Goal: Navigation & Orientation: Find specific page/section

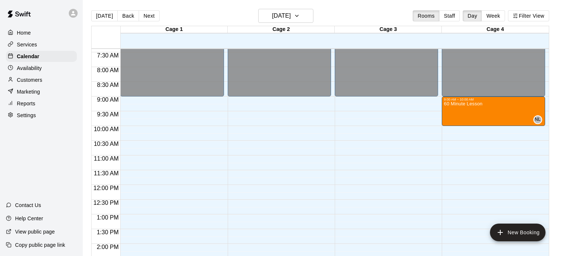
scroll to position [218, 0]
click at [141, 15] on button "Next" at bounding box center [149, 15] width 21 height 11
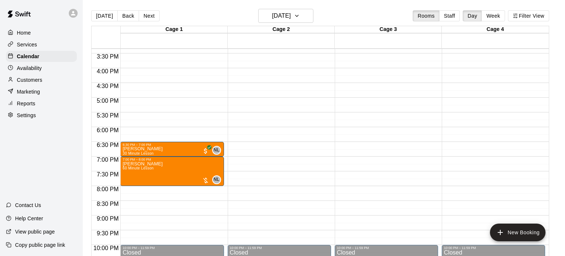
scroll to position [491, 0]
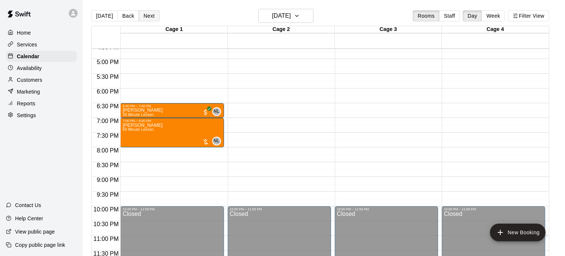
click at [147, 15] on button "Next" at bounding box center [149, 15] width 21 height 11
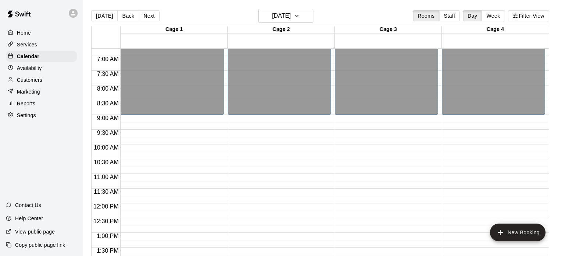
scroll to position [197, 0]
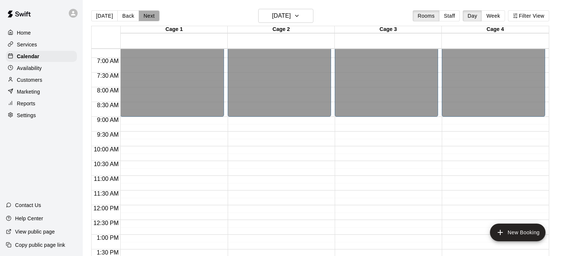
click at [144, 17] on button "Next" at bounding box center [149, 15] width 21 height 11
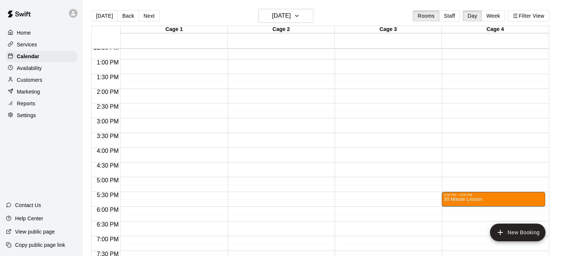
scroll to position [374, 0]
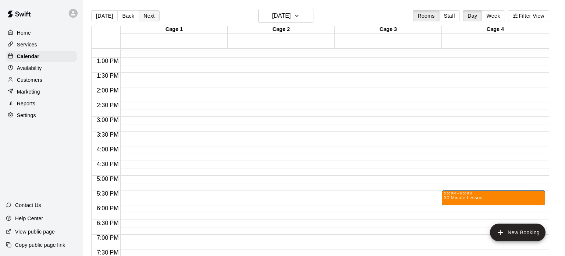
click at [146, 14] on button "Next" at bounding box center [149, 15] width 21 height 11
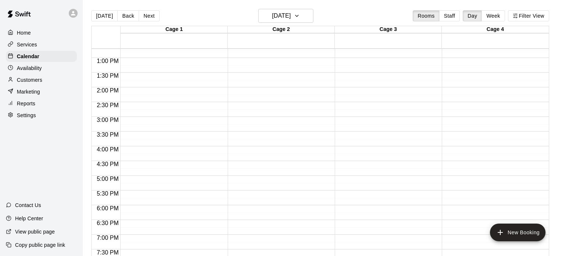
scroll to position [491, 0]
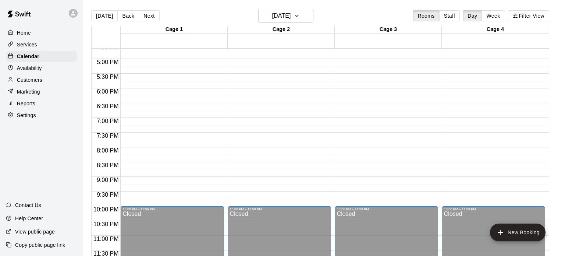
click at [150, 22] on div "[DATE] Back [DATE][DATE] Rooms Staff Day Week Filter View" at bounding box center [320, 17] width 458 height 17
click at [149, 19] on button "Next" at bounding box center [149, 15] width 21 height 11
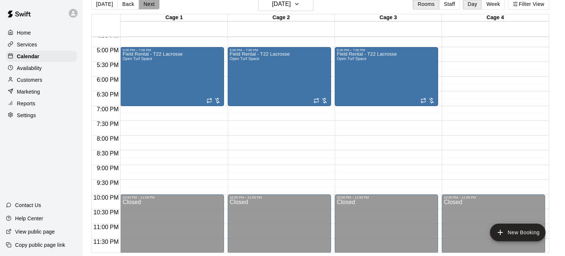
click at [149, 3] on button "Next" at bounding box center [149, 4] width 21 height 11
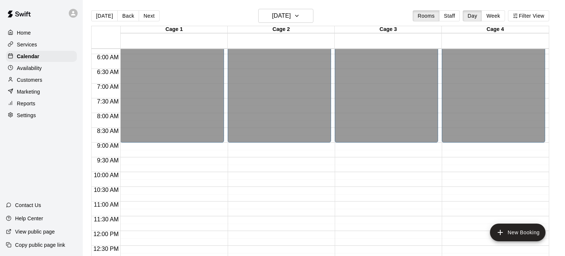
scroll to position [169, 0]
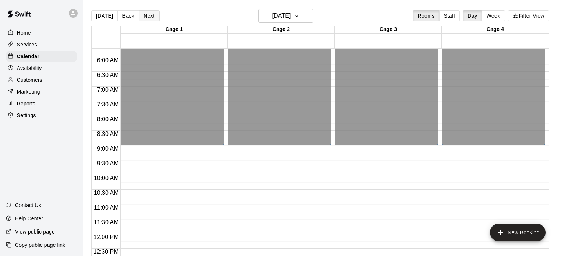
click at [146, 14] on button "Next" at bounding box center [149, 15] width 21 height 11
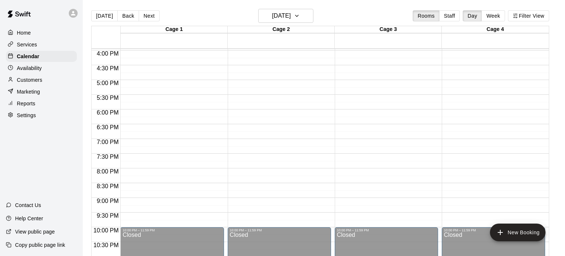
scroll to position [474, 0]
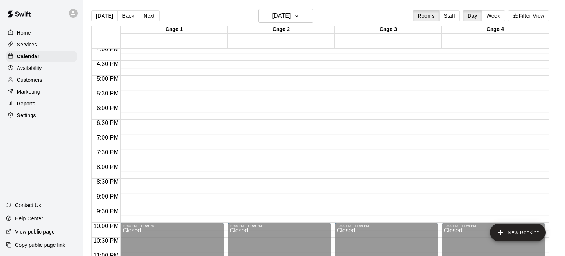
click at [29, 45] on p "Services" at bounding box center [27, 44] width 20 height 7
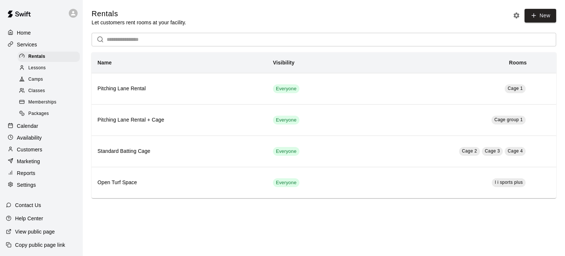
click at [36, 67] on span "Lessons" at bounding box center [37, 67] width 18 height 7
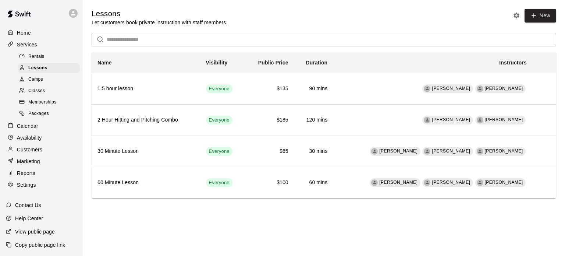
click at [36, 102] on span "Memberships" at bounding box center [42, 102] width 28 height 7
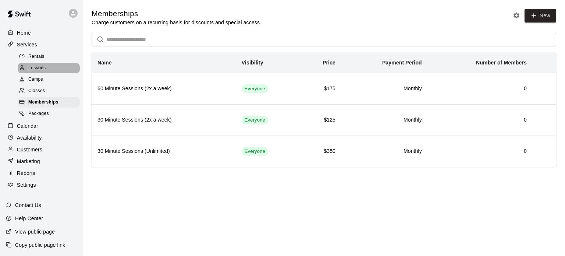
click at [38, 70] on span "Lessons" at bounding box center [37, 67] width 18 height 7
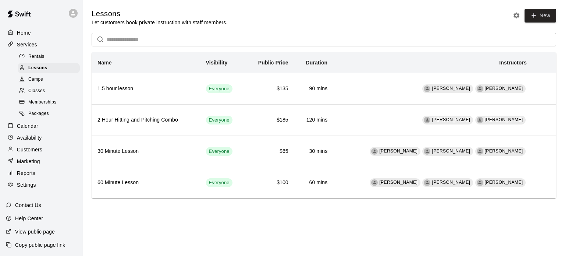
click at [352, 219] on html "Home Services Rentals Lessons Camps Classes Memberships Packages Calendar Avail…" at bounding box center [282, 109] width 565 height 219
